Goal: Obtain resource: Obtain resource

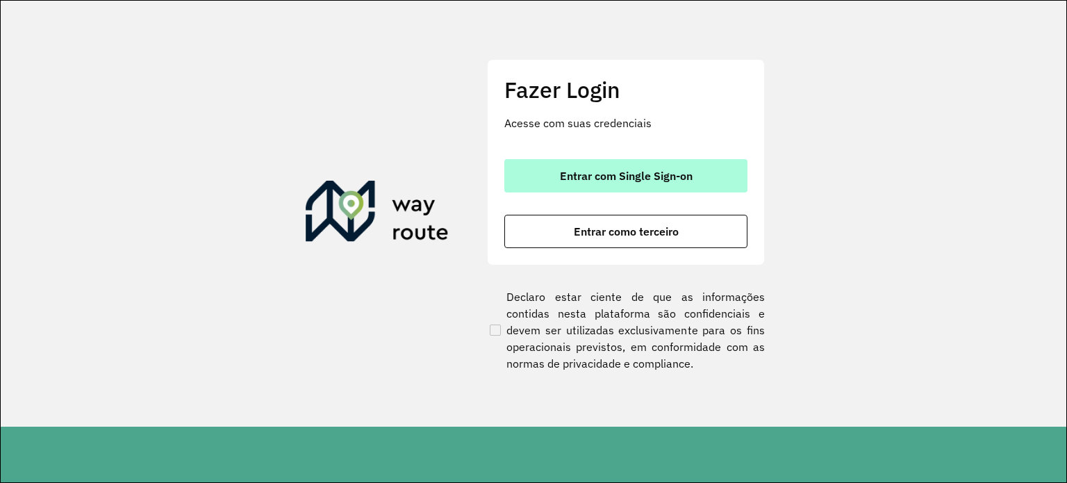
click at [592, 175] on span "Entrar com Single Sign-on" at bounding box center [626, 175] width 133 height 11
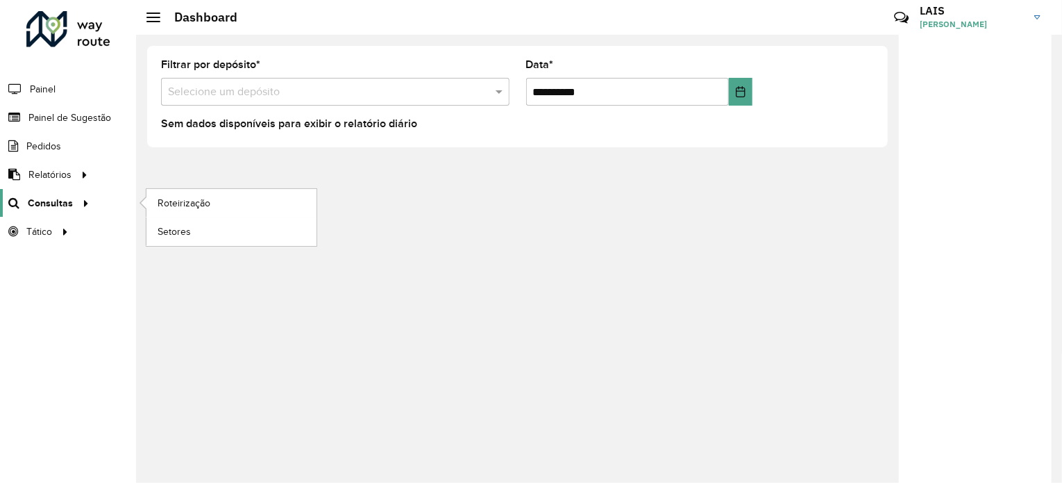
click at [42, 200] on span "Consultas" at bounding box center [50, 203] width 45 height 15
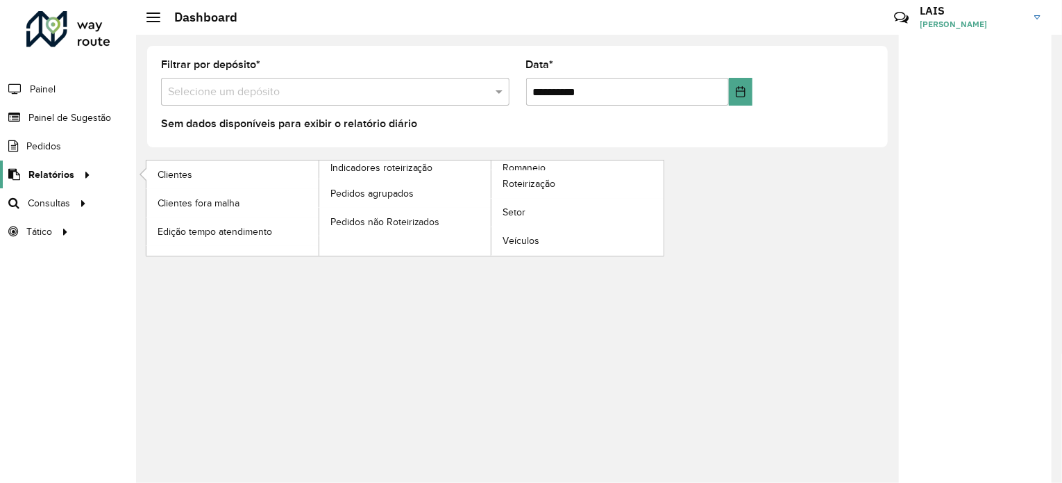
click at [49, 174] on span "Relatórios" at bounding box center [51, 174] width 46 height 15
click at [81, 174] on icon at bounding box center [85, 173] width 12 height 21
click at [511, 167] on span "Romaneio" at bounding box center [525, 167] width 45 height 15
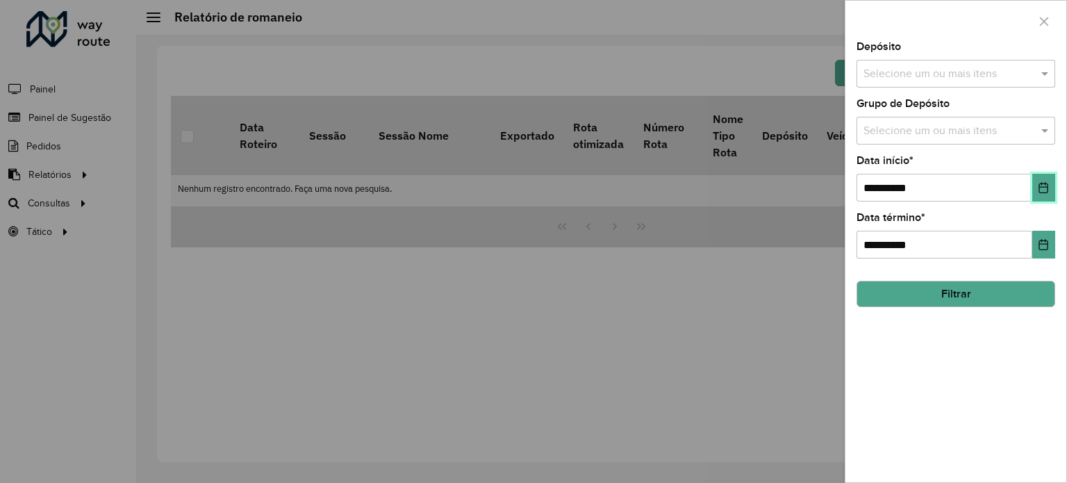
click at [1037, 188] on button "Choose Date" at bounding box center [1043, 188] width 23 height 28
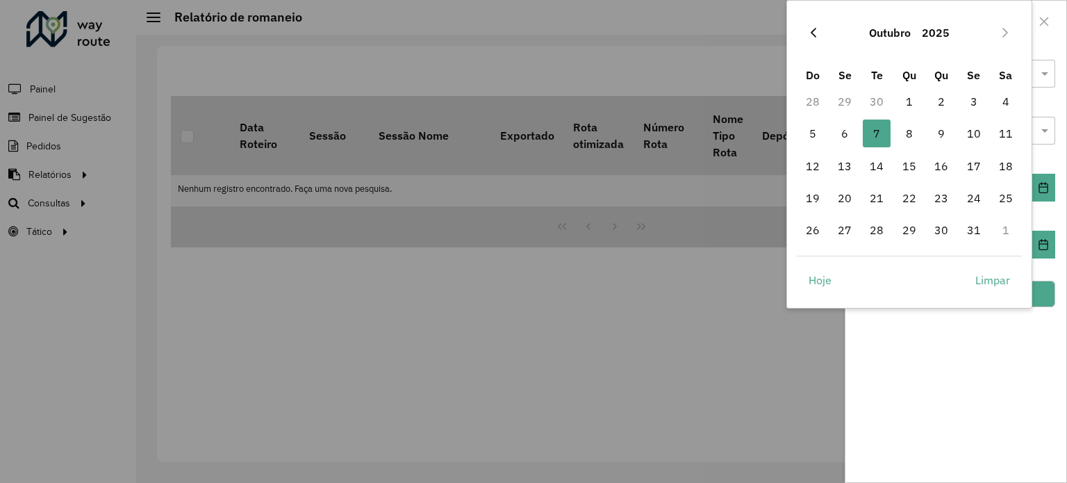
click at [810, 31] on icon "Previous Month" at bounding box center [813, 32] width 11 height 11
click at [844, 102] on span "1" at bounding box center [845, 101] width 28 height 28
type input "**********"
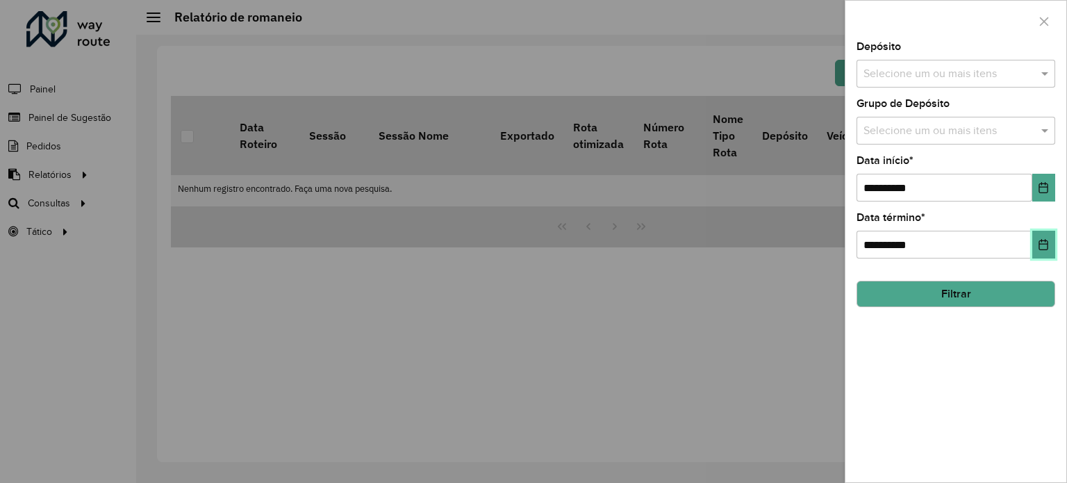
click at [1045, 246] on icon "Choose Date" at bounding box center [1042, 244] width 11 height 11
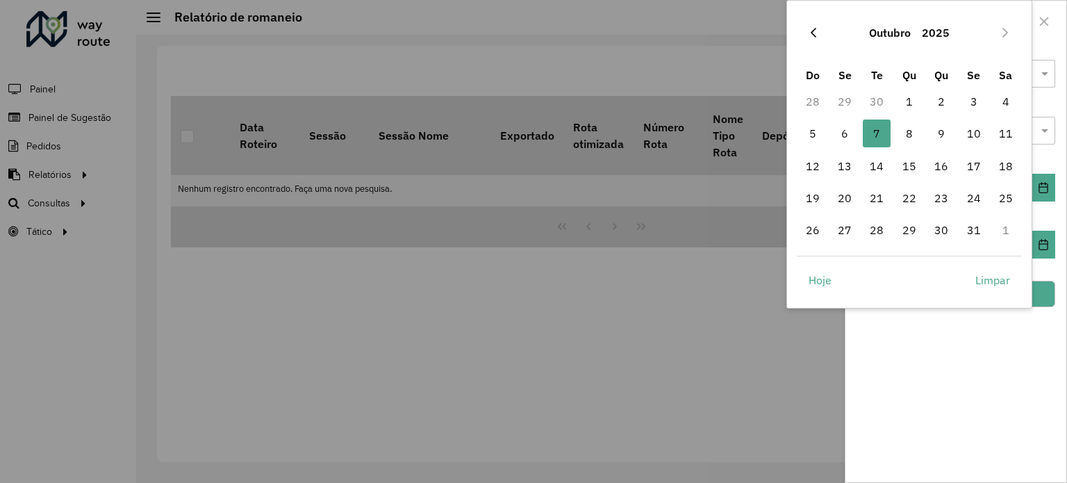
click at [811, 33] on icon "Previous Month" at bounding box center [813, 33] width 6 height 10
click at [878, 231] on span "30" at bounding box center [876, 230] width 28 height 28
type input "**********"
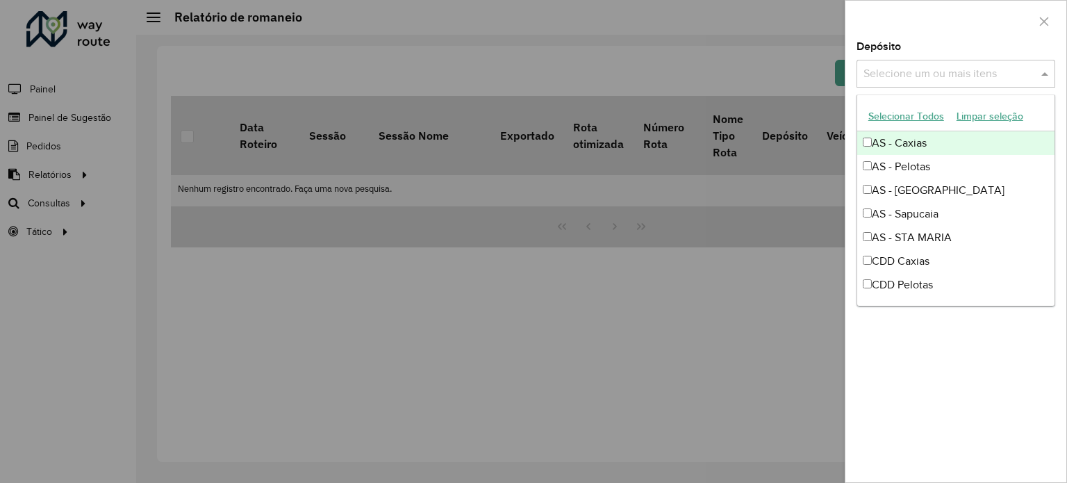
click at [915, 72] on input "text" at bounding box center [949, 74] width 178 height 17
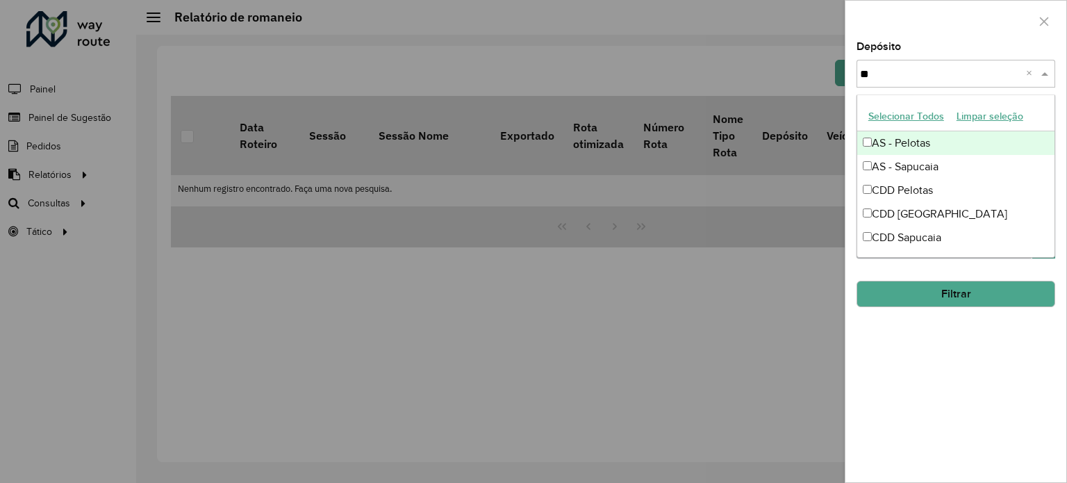
type input "***"
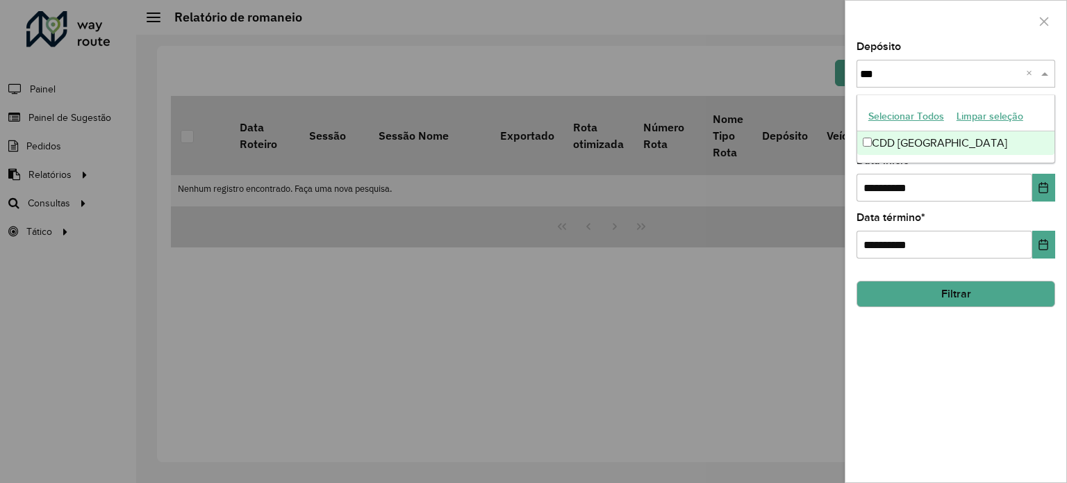
click at [928, 147] on div "CDD Porto Alegre" at bounding box center [955, 143] width 197 height 24
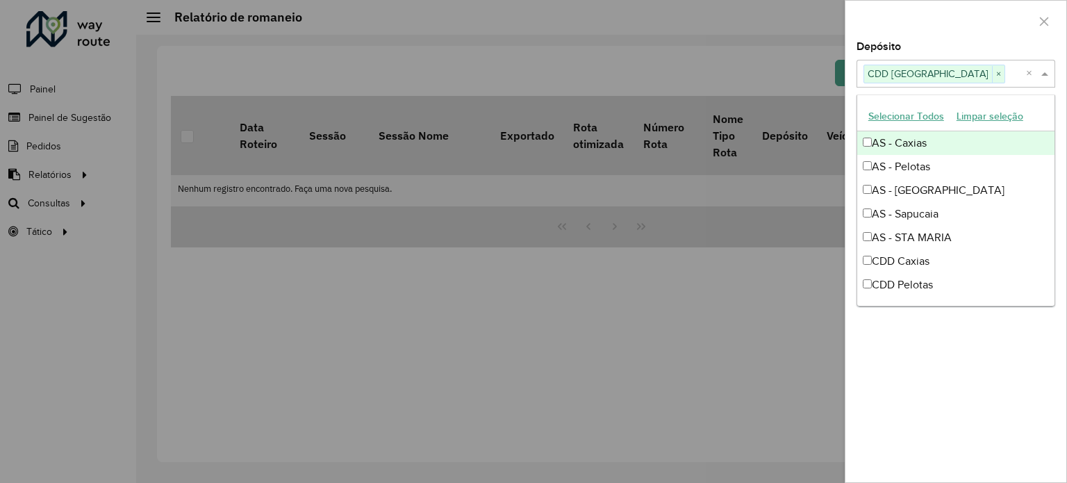
click at [985, 31] on div at bounding box center [955, 21] width 221 height 41
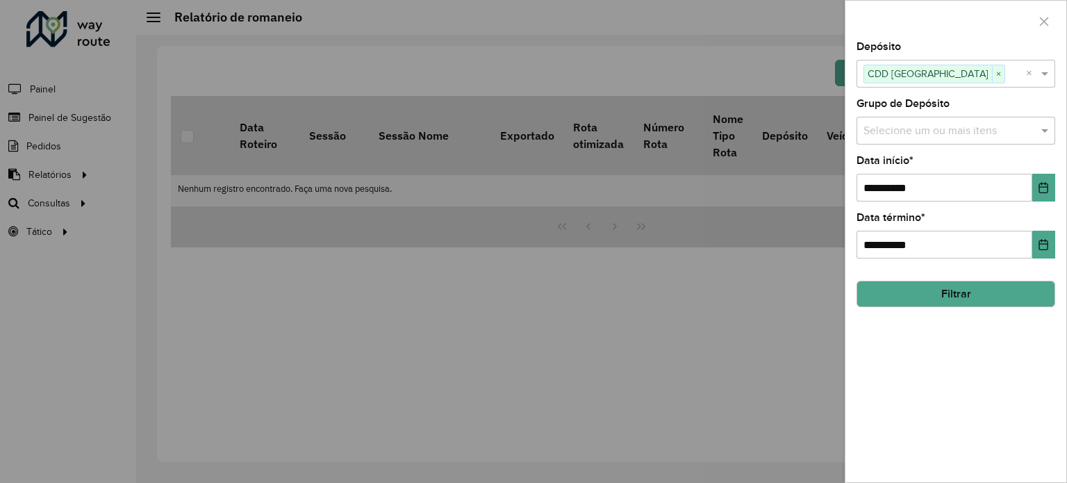
click at [961, 289] on button "Filtrar" at bounding box center [955, 294] width 199 height 26
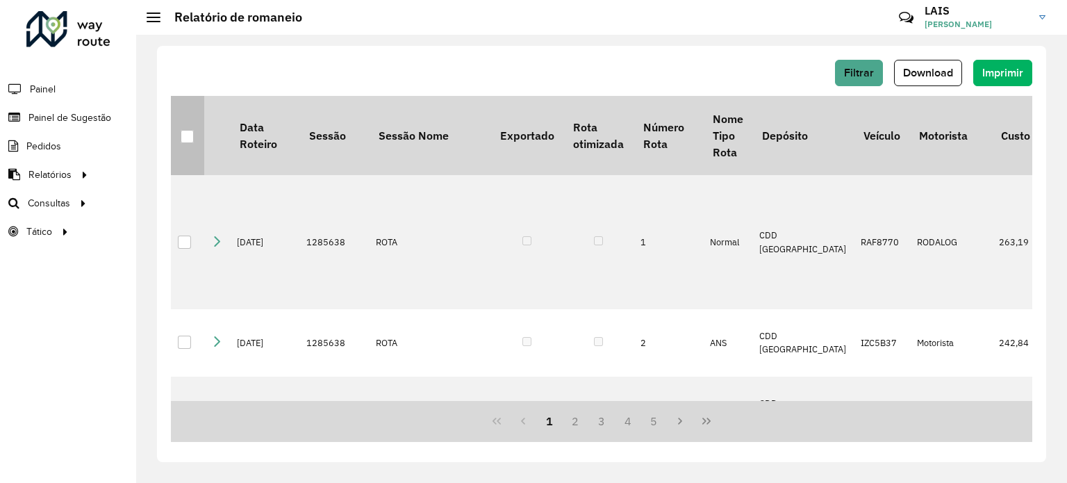
click at [183, 138] on div at bounding box center [187, 136] width 13 height 13
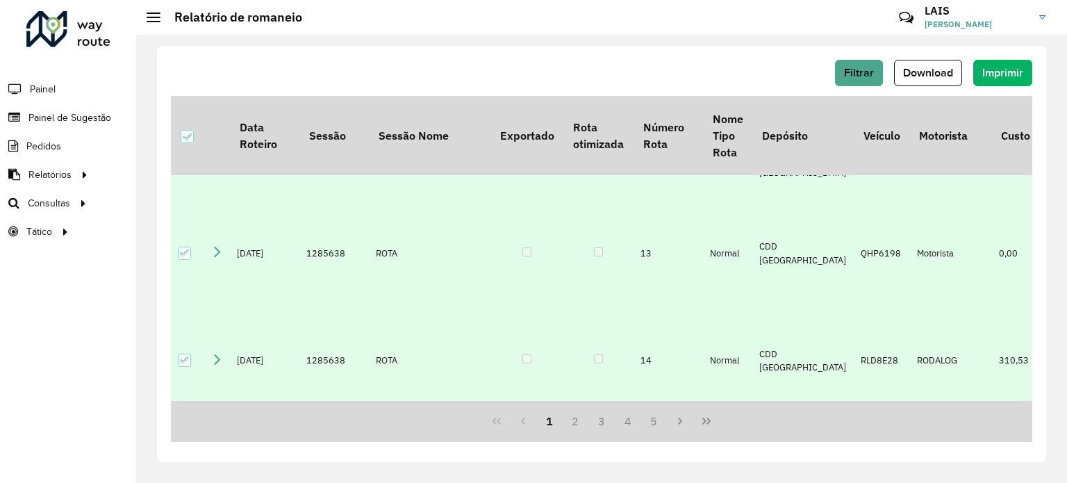
scroll to position [1216, 0]
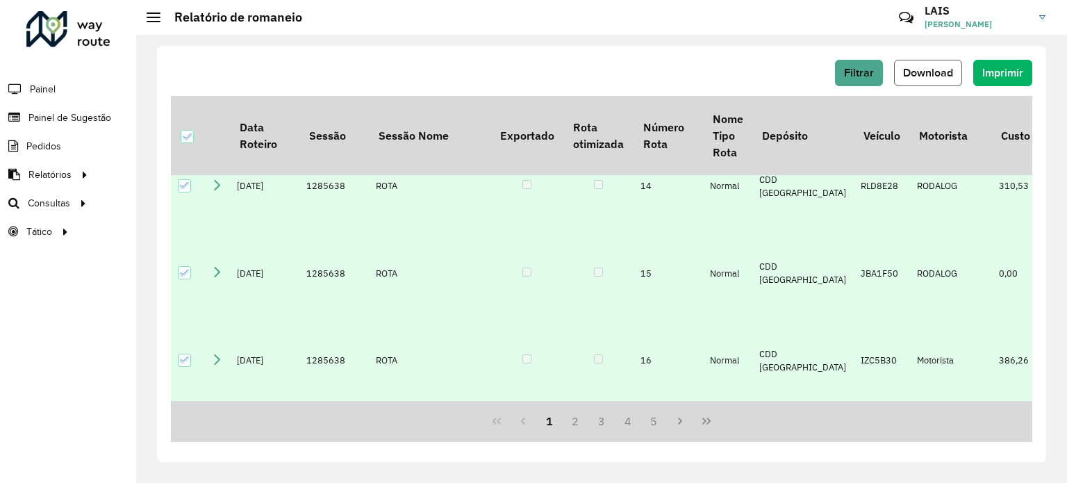
click at [939, 67] on span "Download" at bounding box center [928, 73] width 50 height 12
